Goal: Information Seeking & Learning: Learn about a topic

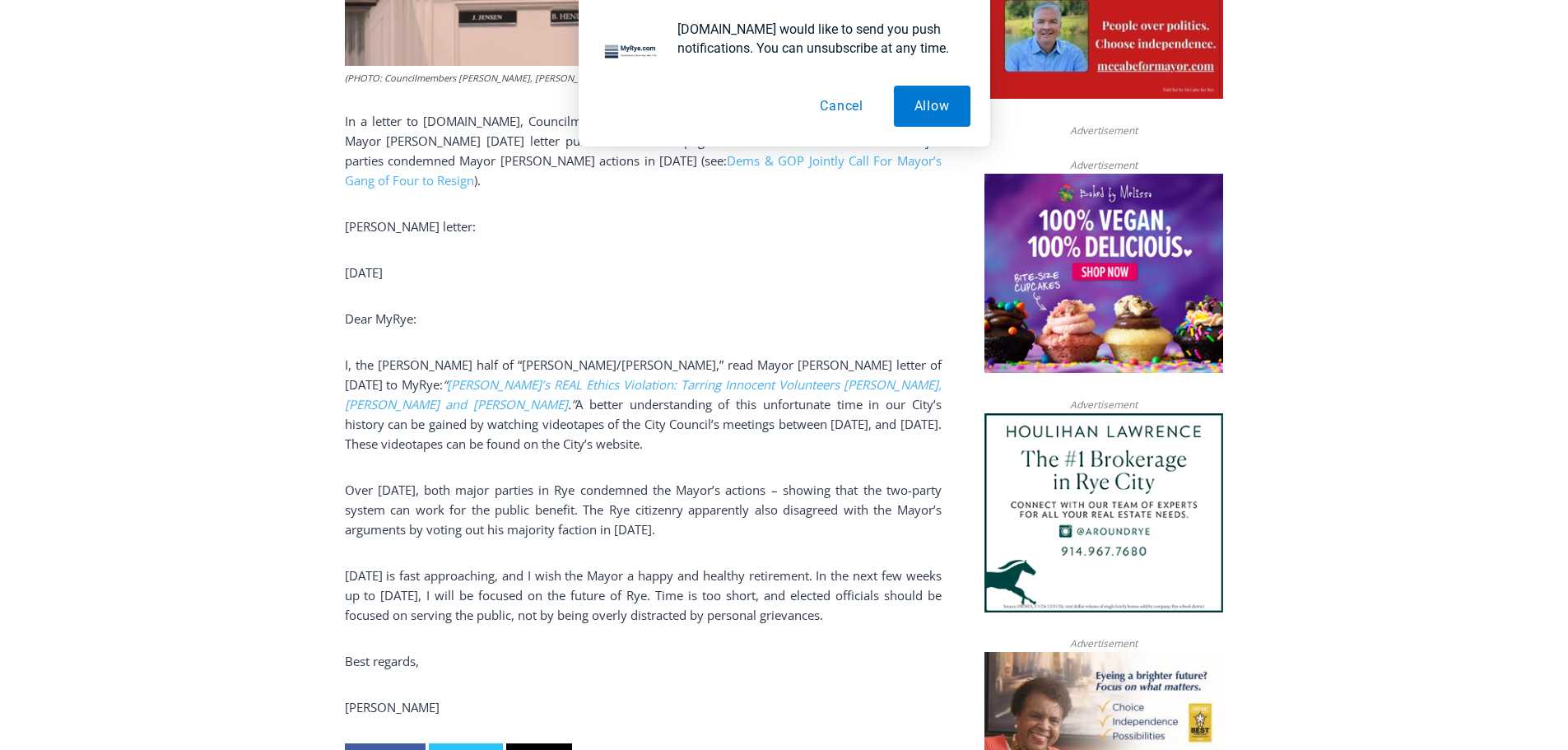
scroll to position [955, 0]
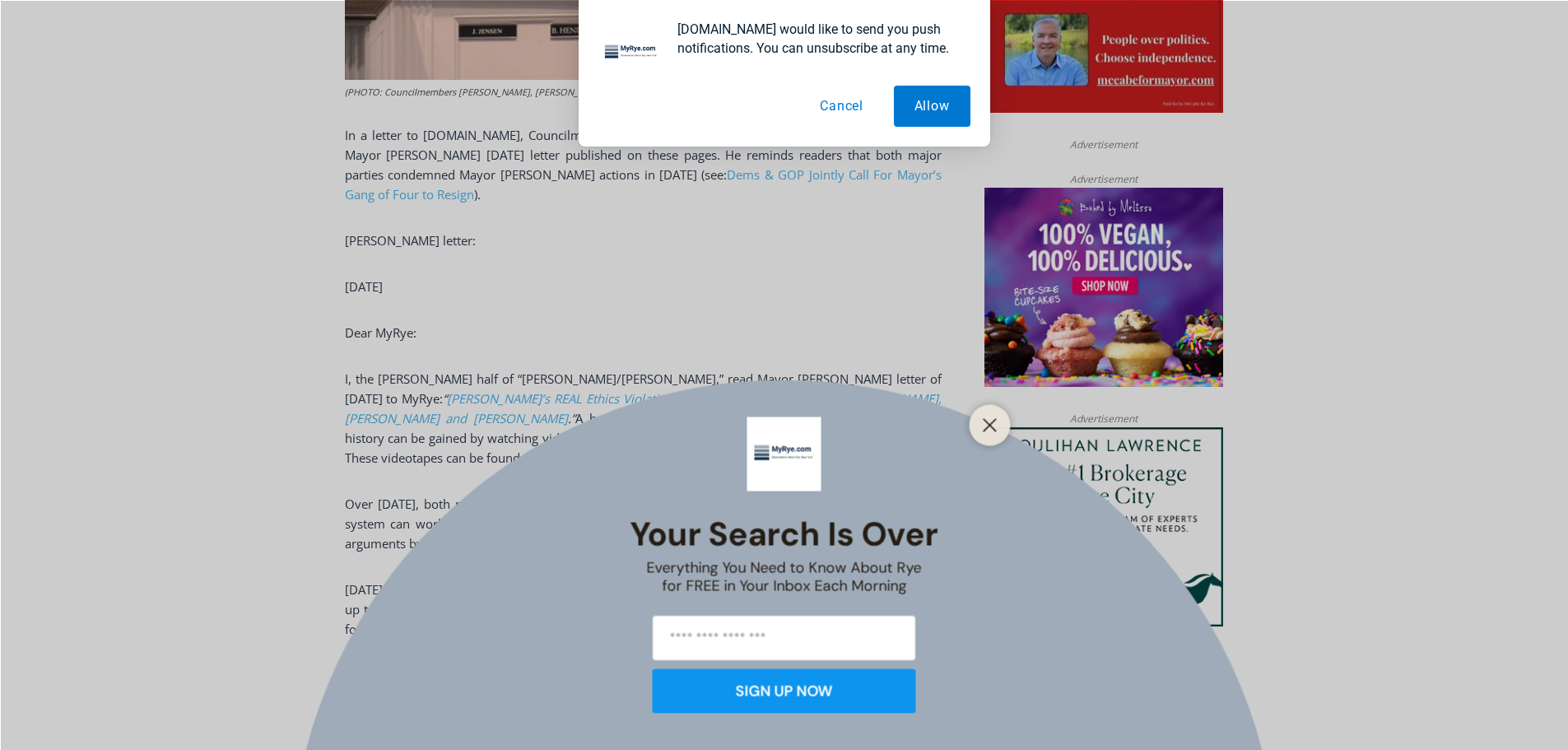
click at [392, 382] on div "Your Search is Over Everything You Need to Know About Rye for FREE in Your Inbo…" at bounding box center [784, 375] width 1568 height 750
click at [912, 107] on button "Allow" at bounding box center [932, 106] width 77 height 41
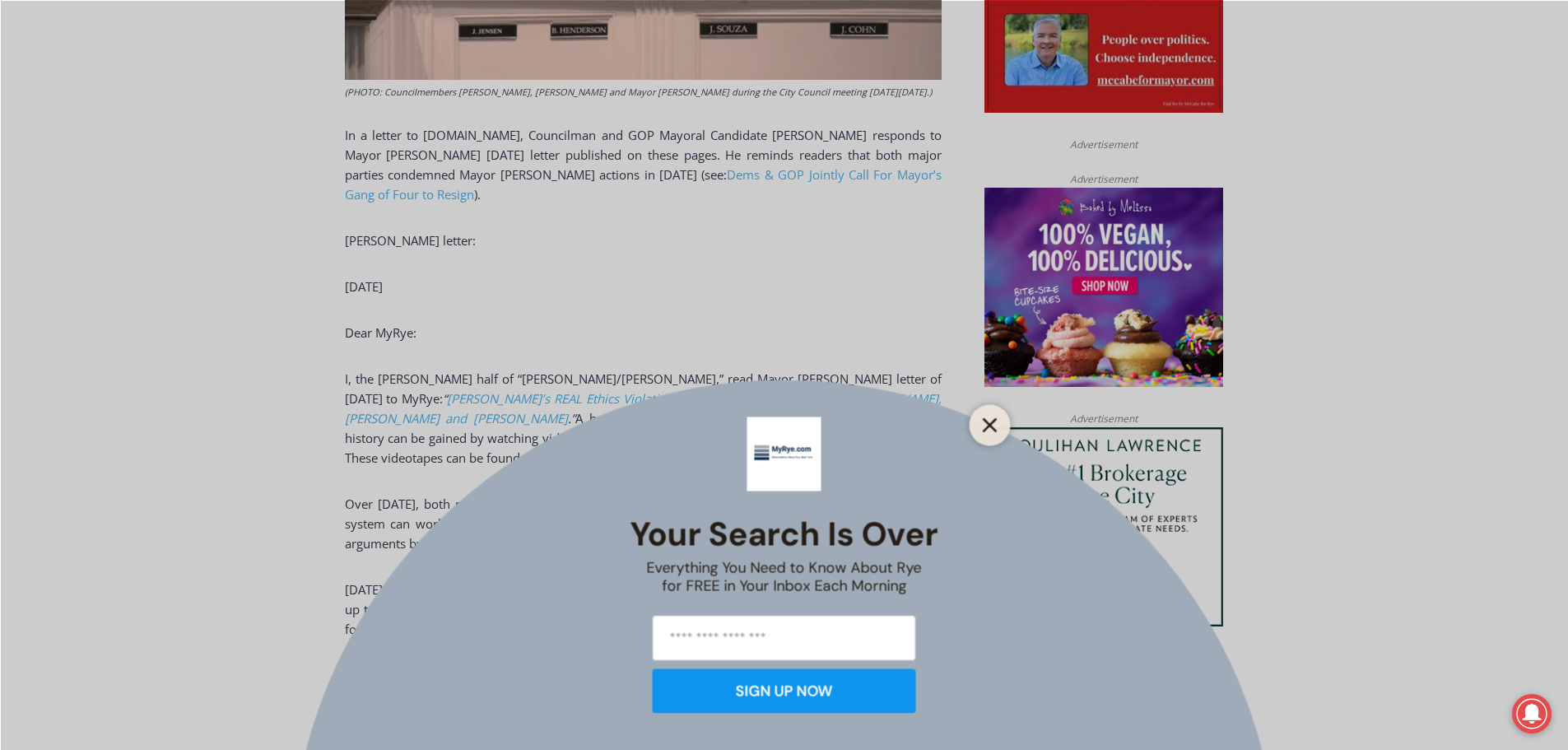
click at [996, 427] on icon "Close" at bounding box center [990, 425] width 15 height 15
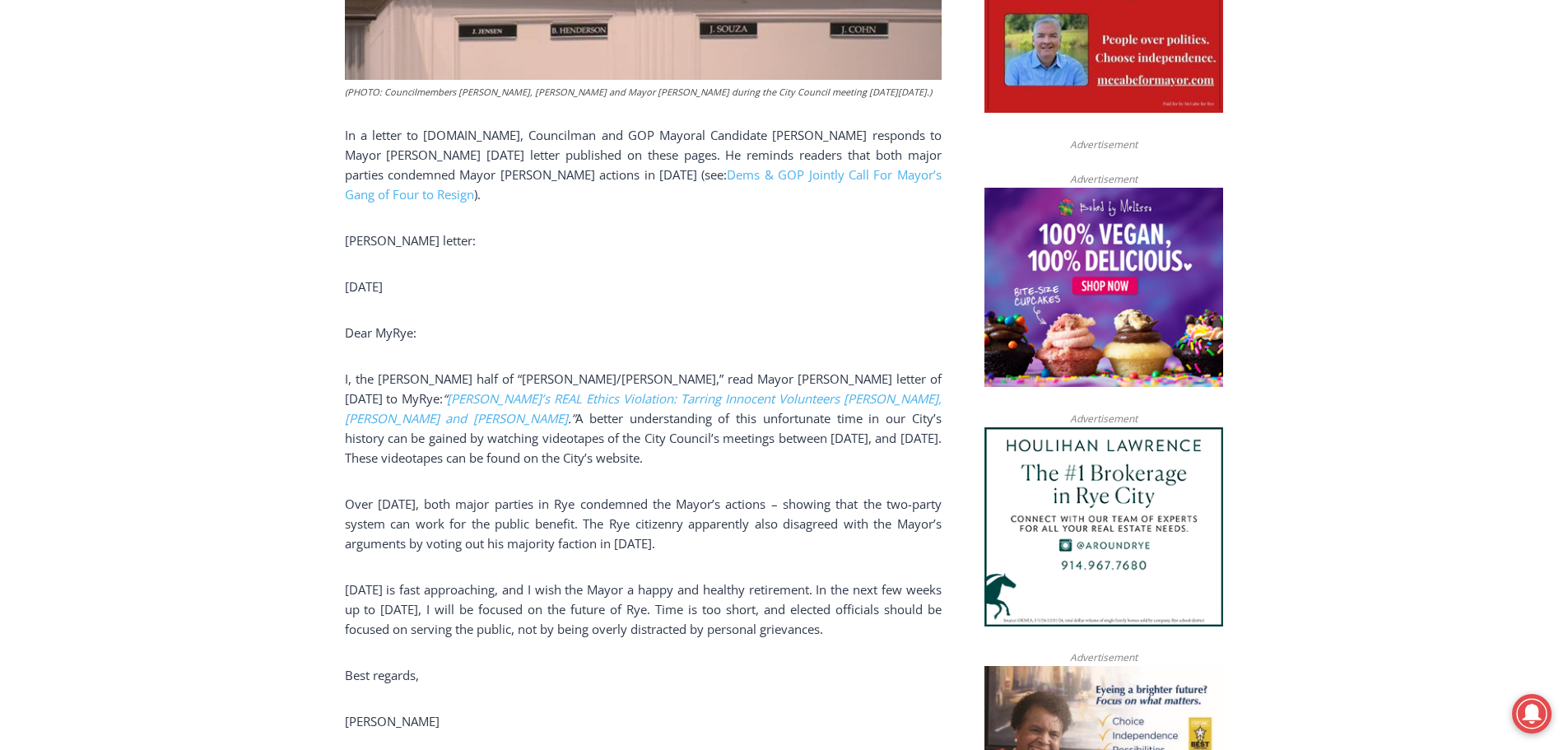
drag, startPoint x: 591, startPoint y: 357, endPoint x: 704, endPoint y: 463, distance: 154.9
click at [704, 463] on div "(PHOTO: Councilmembers Bill Henderson, Julie Souza and Mayor Josh Cohn during t…" at bounding box center [642, 282] width 596 height 1020
click at [706, 430] on p "I, the Henderson half of “Henderson/Nathan,” read Mayor Josh Cohn’s letter of O…" at bounding box center [642, 418] width 596 height 98
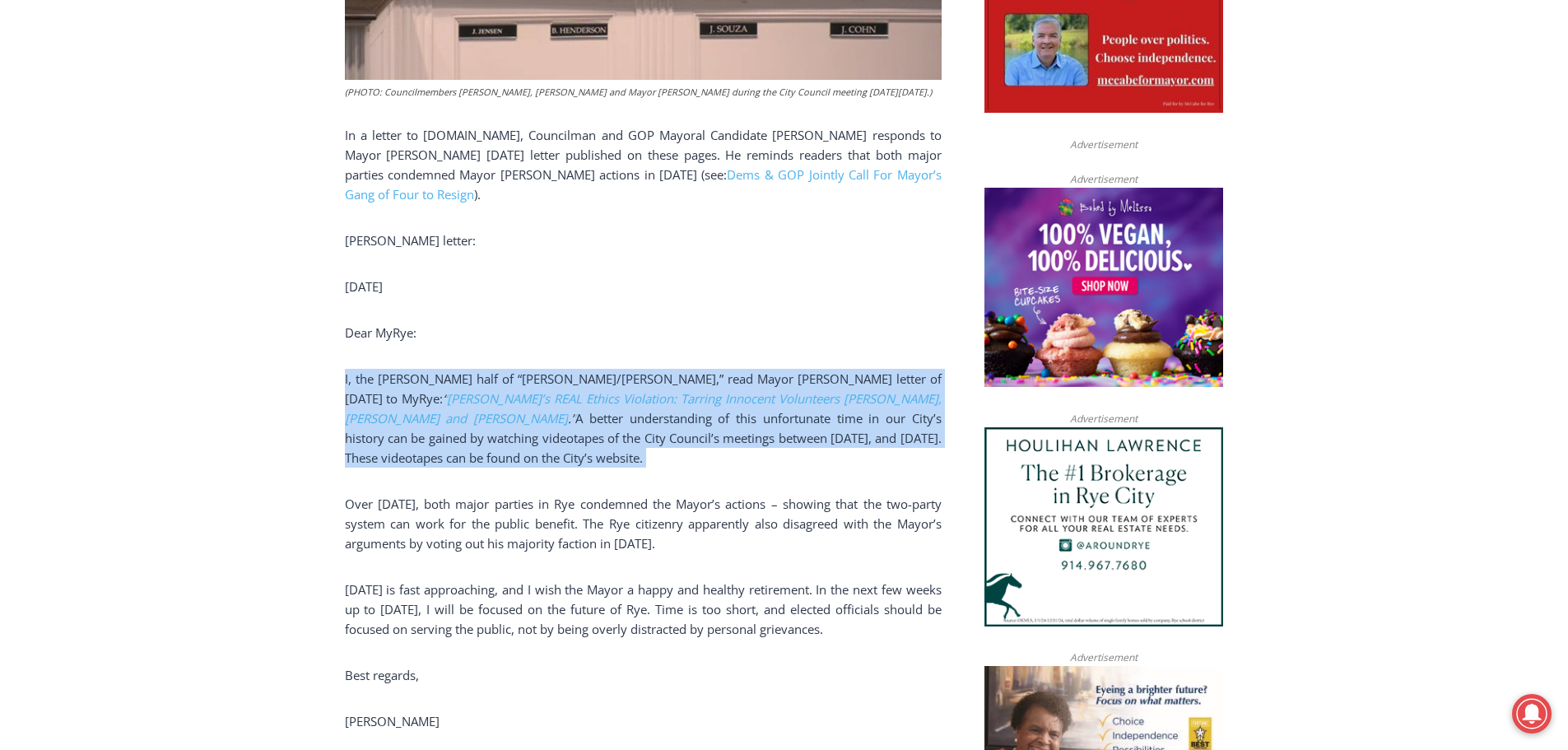
click at [706, 430] on p "I, the Henderson half of “Henderson/Nathan,” read Mayor Josh Cohn’s letter of O…" at bounding box center [642, 418] width 596 height 98
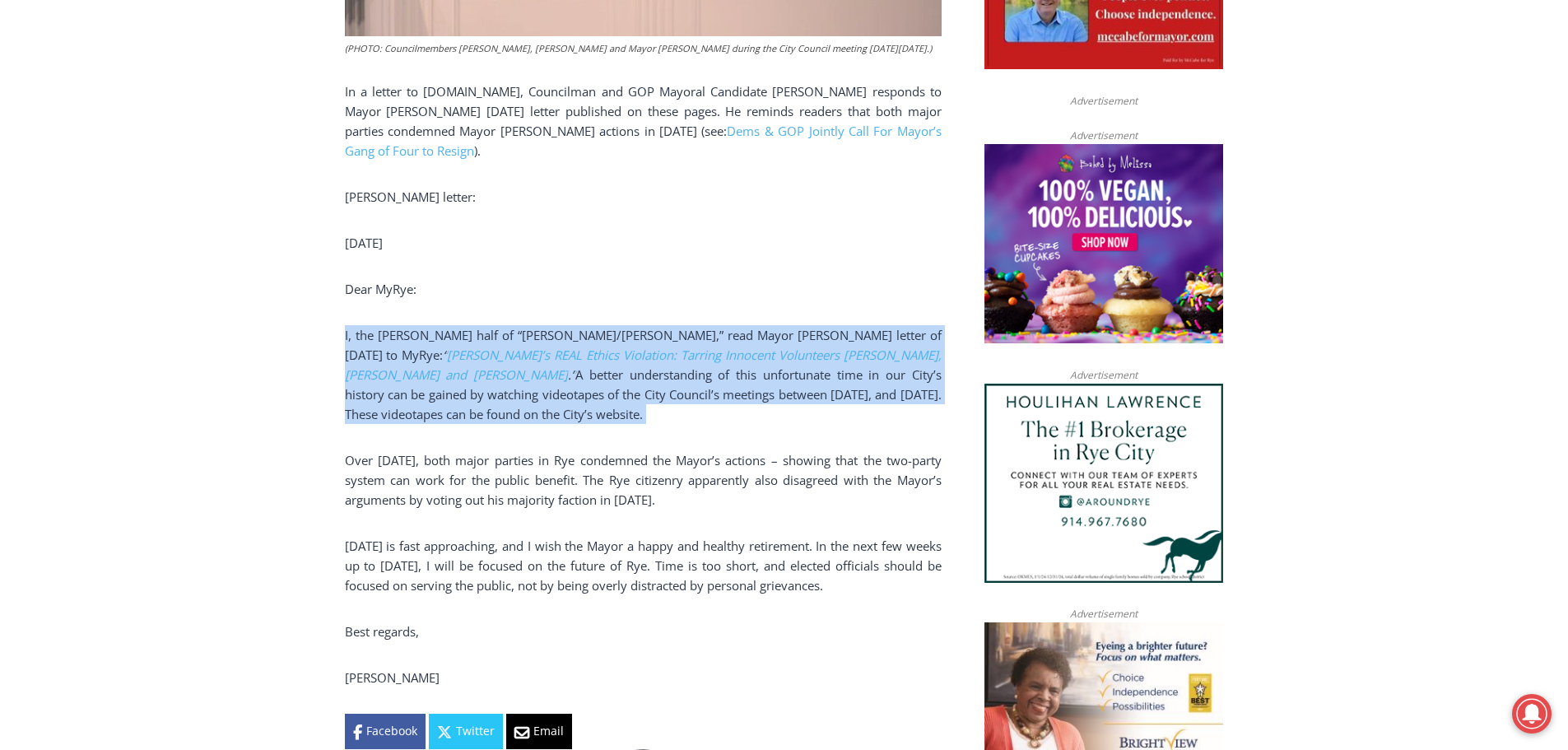
scroll to position [1038, 0]
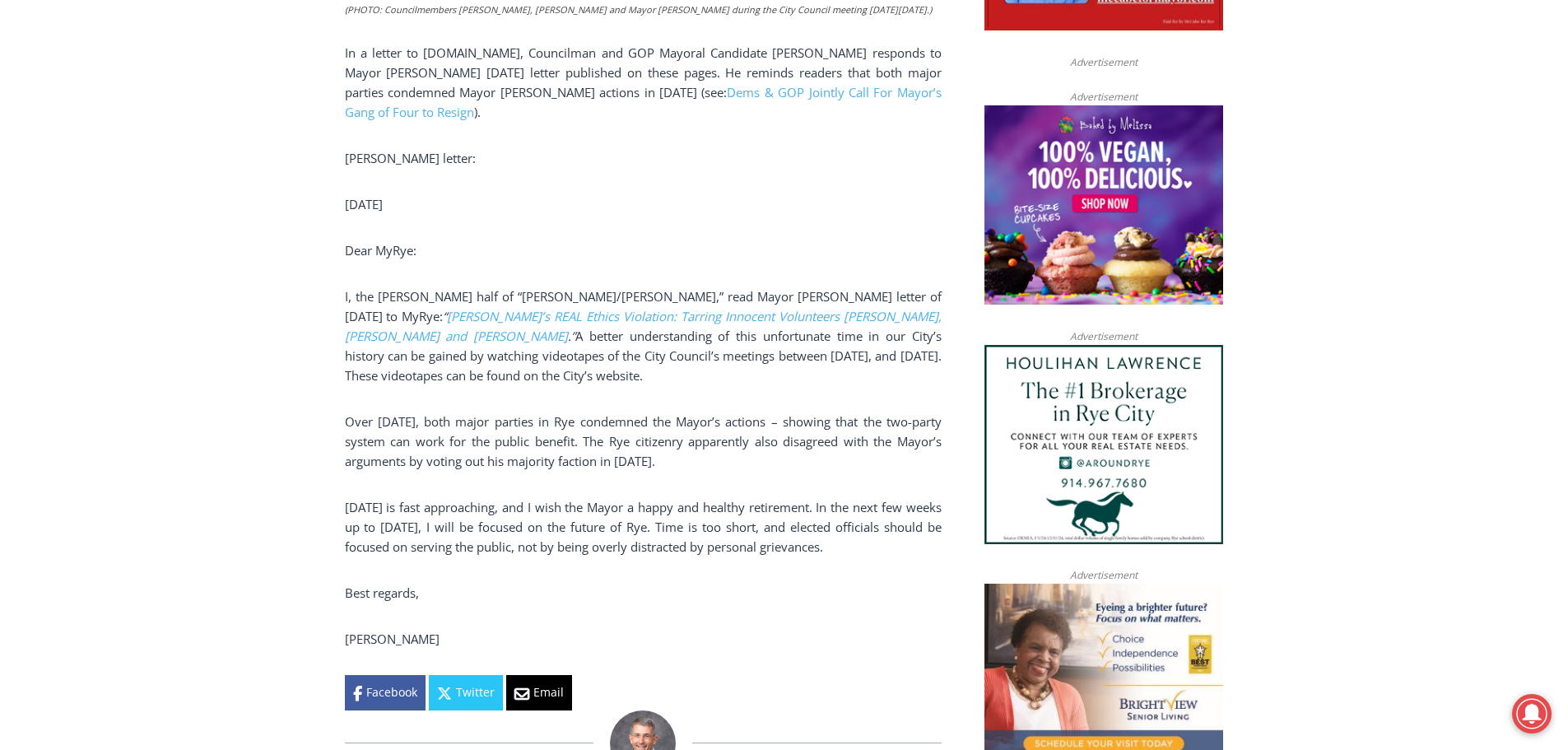
click at [380, 427] on p "Over two years ago, both major parties in Rye condemned the Mayor’s actions – s…" at bounding box center [642, 440] width 596 height 59
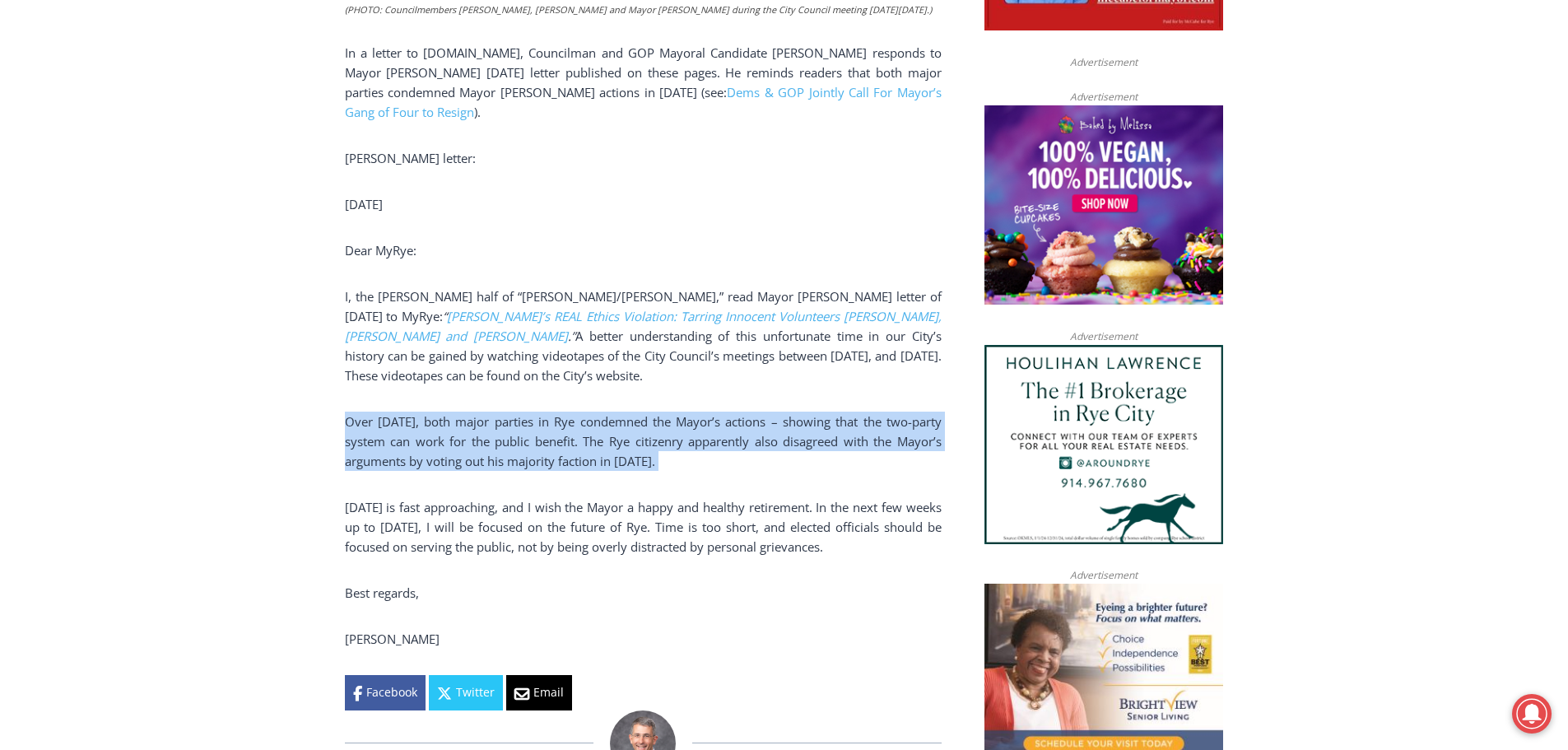
click at [380, 427] on p "Over two years ago, both major parties in Rye condemned the Mayor’s actions – s…" at bounding box center [642, 440] width 596 height 59
click at [444, 425] on p "Over two years ago, both major parties in Rye condemned the Mayor’s actions – s…" at bounding box center [642, 440] width 596 height 59
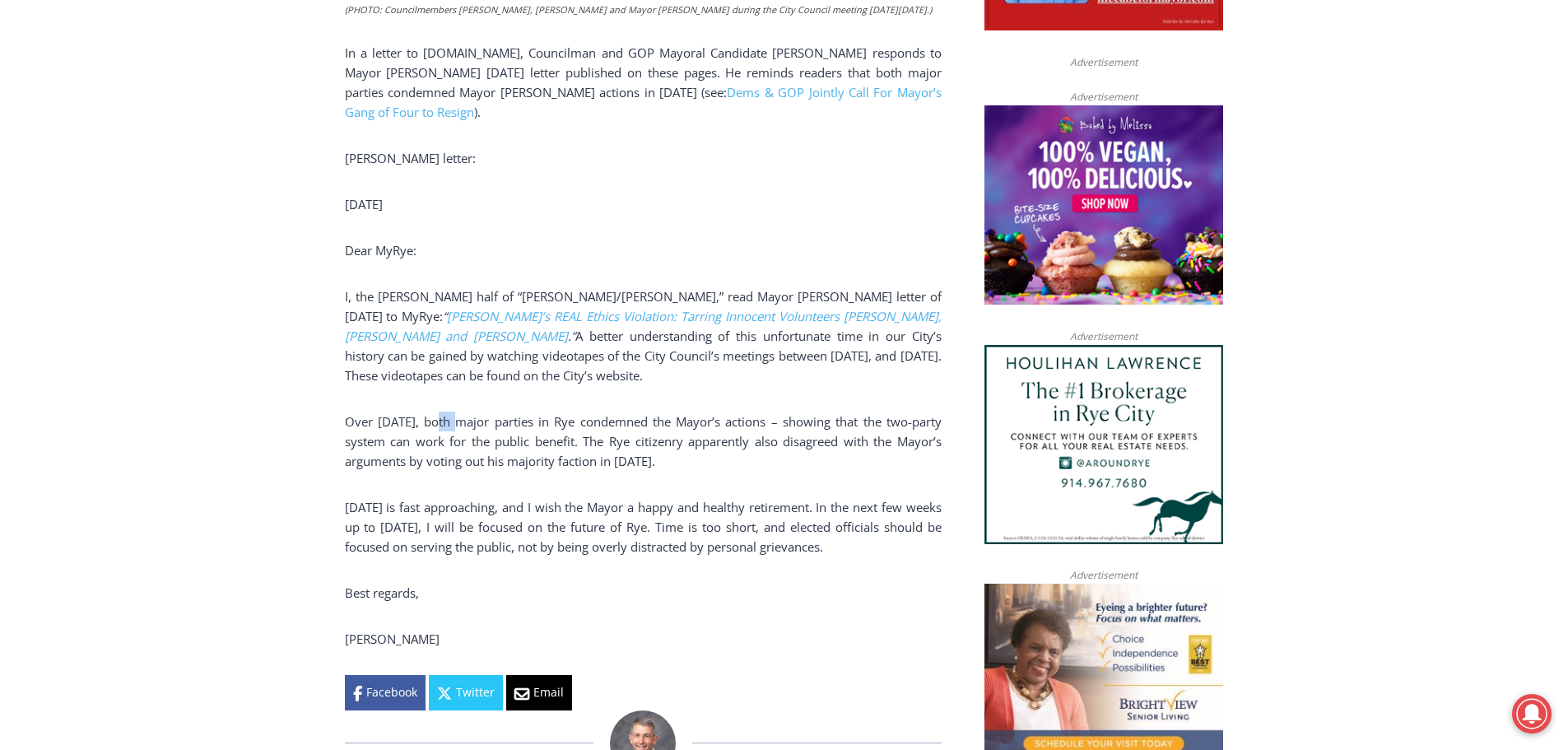
click at [444, 425] on p "Over two years ago, both major parties in Rye condemned the Mayor’s actions – s…" at bounding box center [642, 440] width 596 height 59
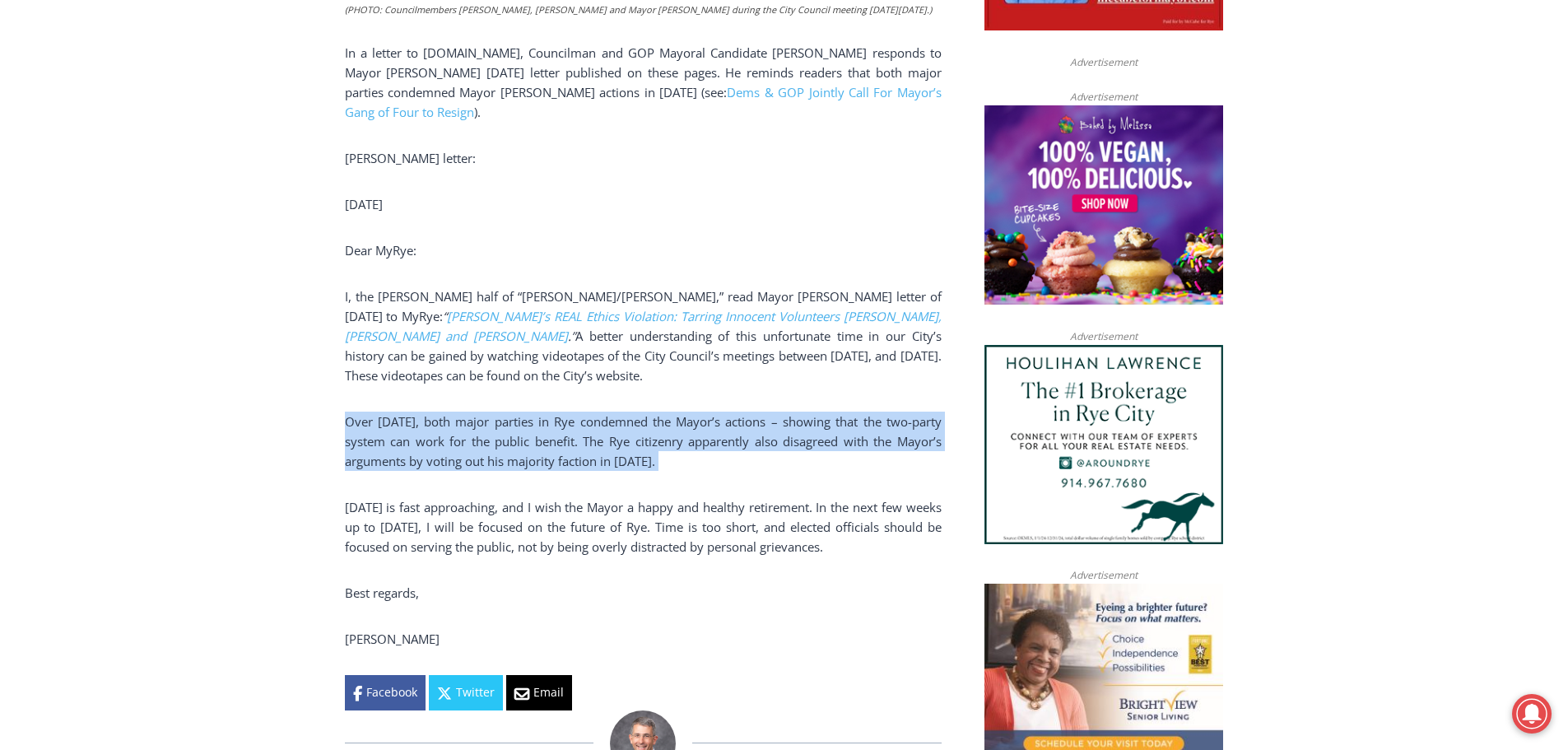
click at [444, 425] on p "Over two years ago, both major parties in Rye condemned the Mayor’s actions – s…" at bounding box center [642, 440] width 596 height 59
click at [421, 447] on p "Over two years ago, both major parties in Rye condemned the Mayor’s actions – s…" at bounding box center [642, 440] width 596 height 59
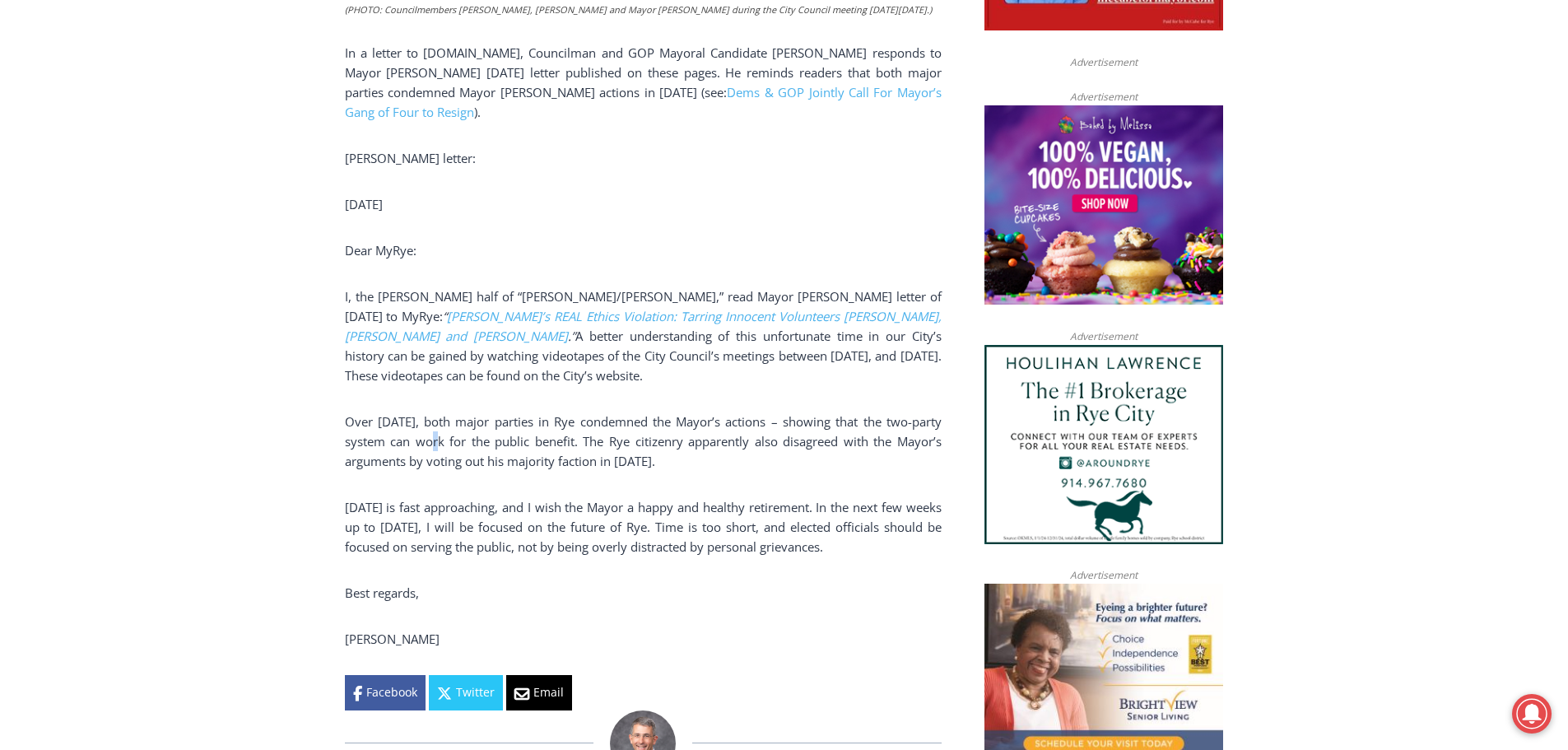
click at [421, 447] on p "Over two years ago, both major parties in Rye condemned the Mayor’s actions – s…" at bounding box center [642, 440] width 596 height 59
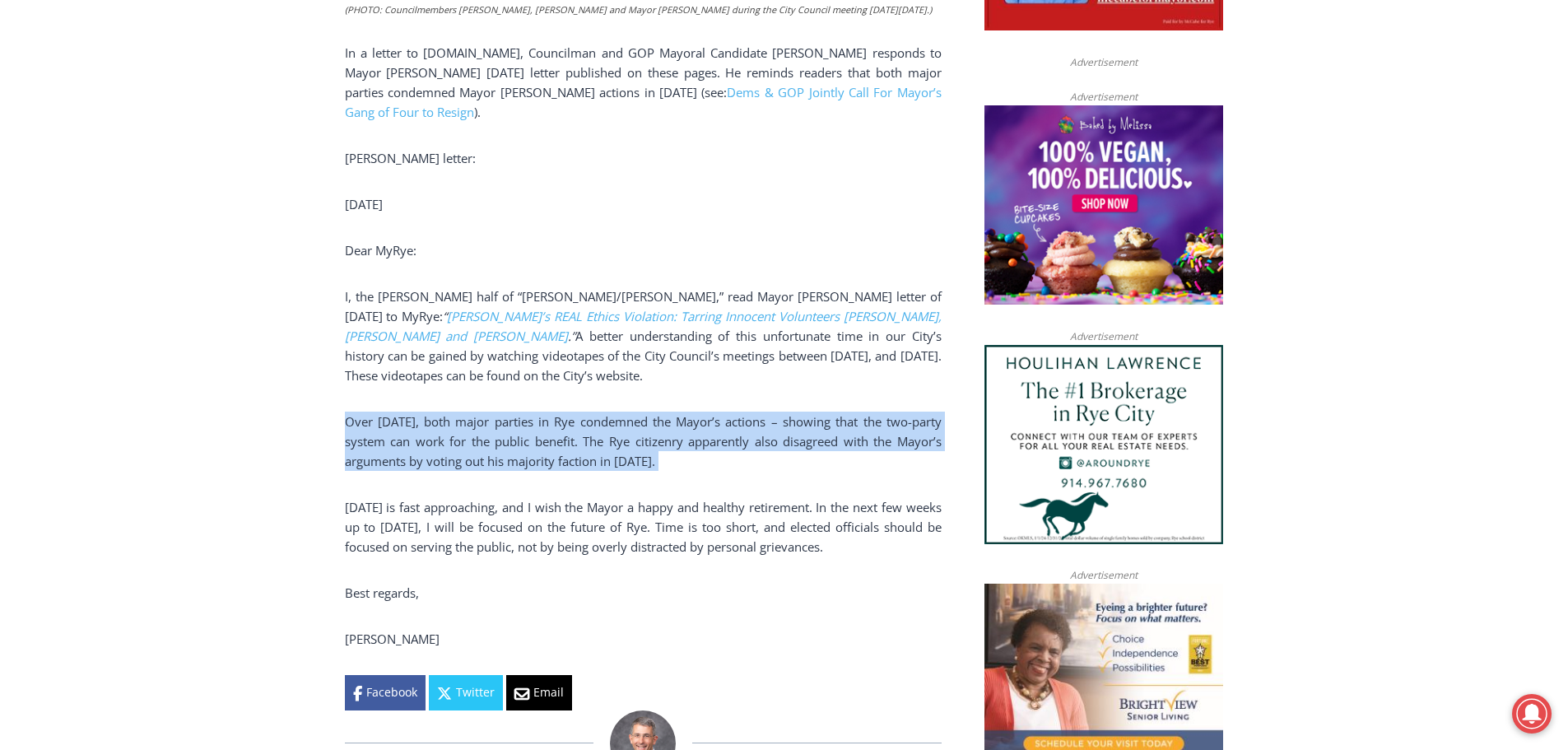
click at [421, 447] on p "Over two years ago, both major parties in Rye condemned the Mayor’s actions – s…" at bounding box center [642, 440] width 596 height 59
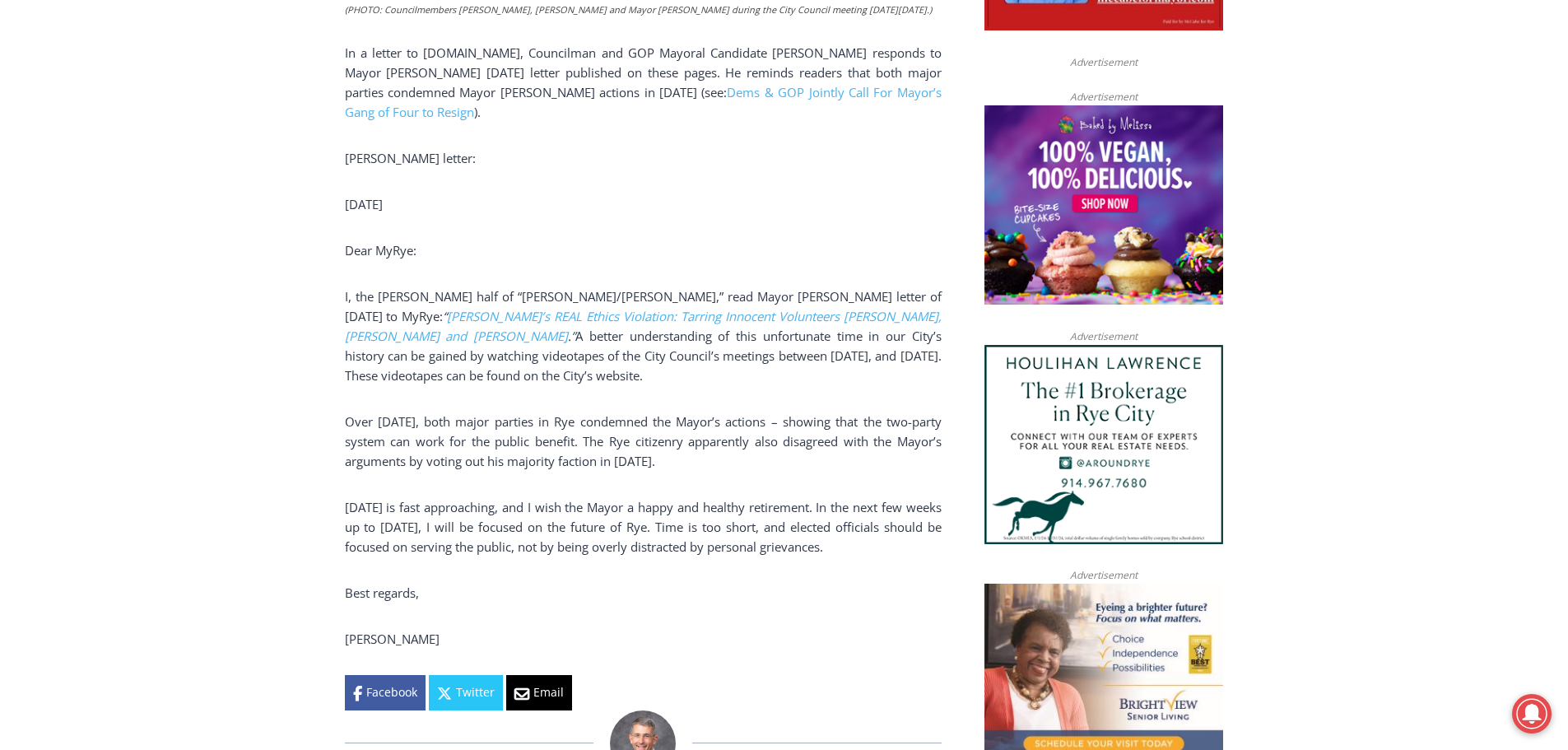
click at [559, 525] on p "January 1 is fast approaching, and I wish the Mayor a happy and healthy retirem…" at bounding box center [642, 526] width 596 height 59
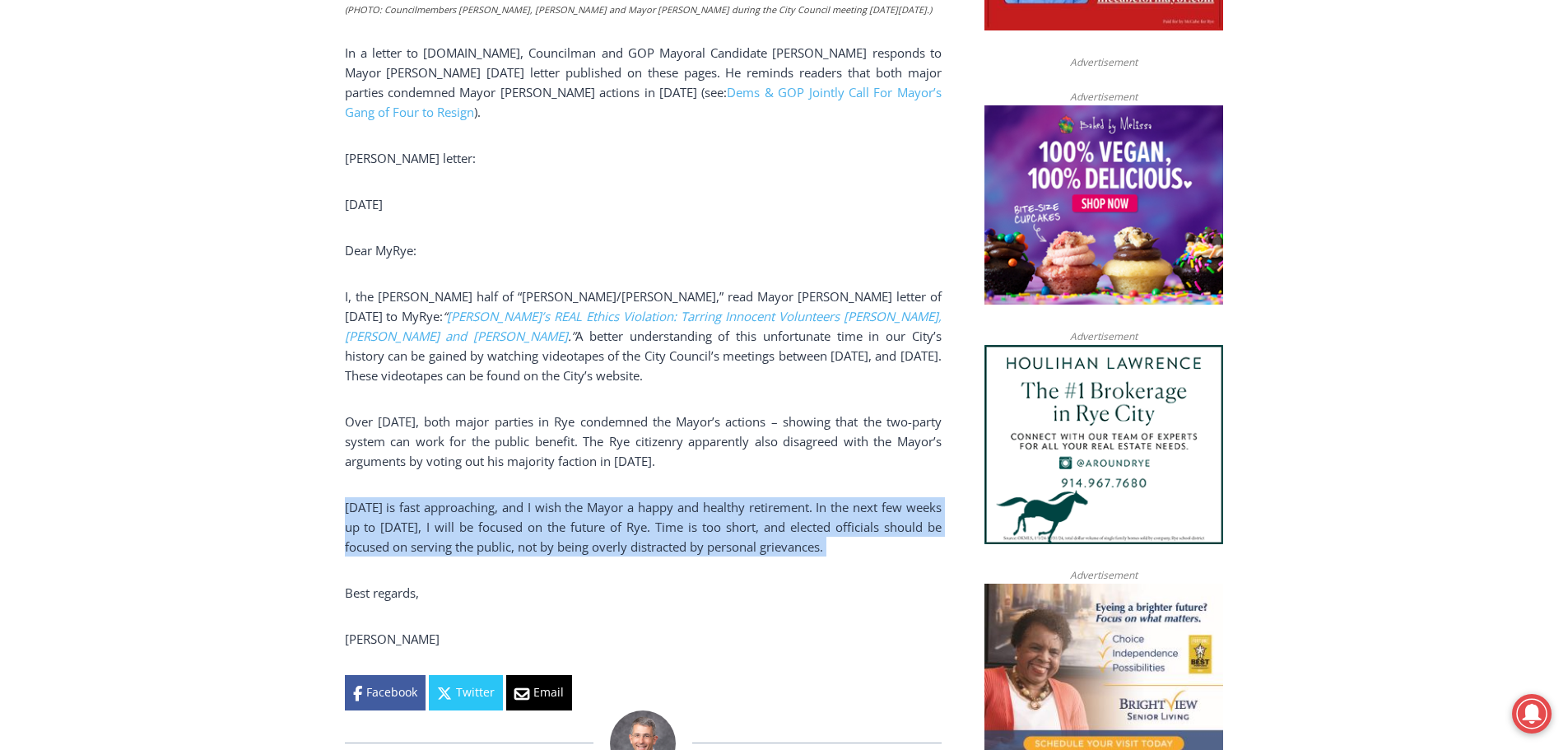
click at [559, 525] on p "January 1 is fast approaching, and I wish the Mayor a happy and healthy retirem…" at bounding box center [642, 526] width 596 height 59
